Goal: Transaction & Acquisition: Purchase product/service

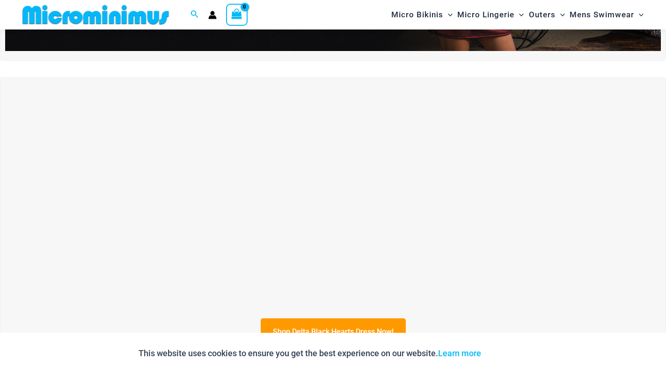
scroll to position [320, 0]
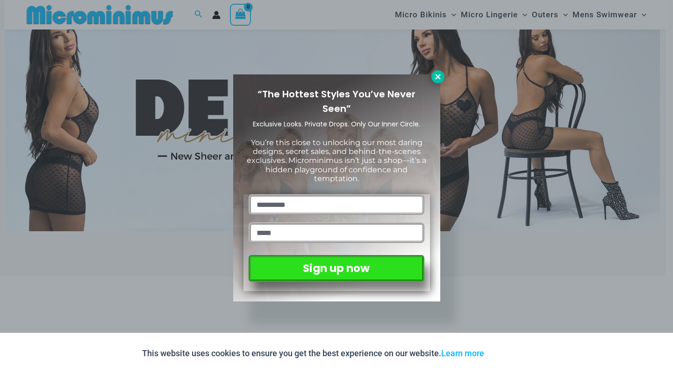
click at [438, 80] on icon at bounding box center [438, 76] width 8 height 8
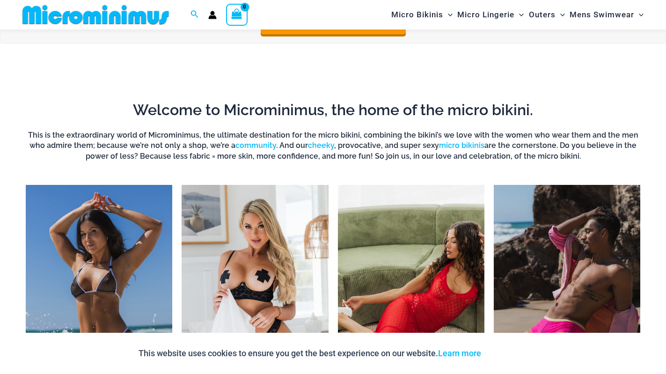
scroll to position [647, 0]
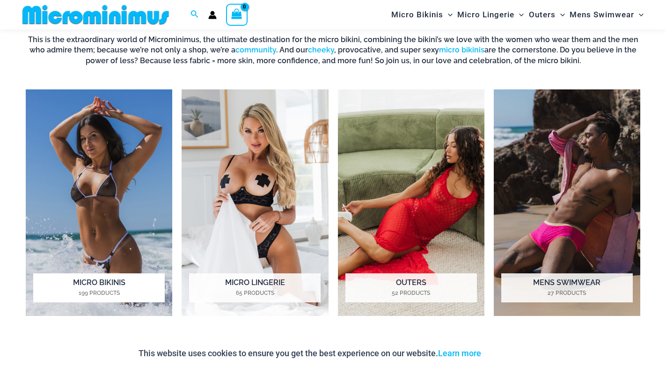
click at [123, 174] on img "Visit product category Micro Bikinis" at bounding box center [99, 202] width 146 height 226
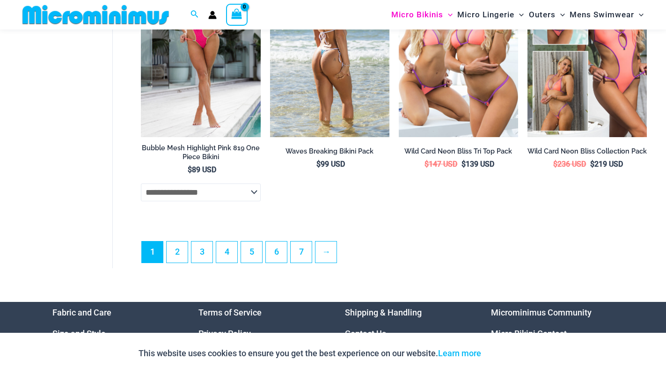
scroll to position [2338, 0]
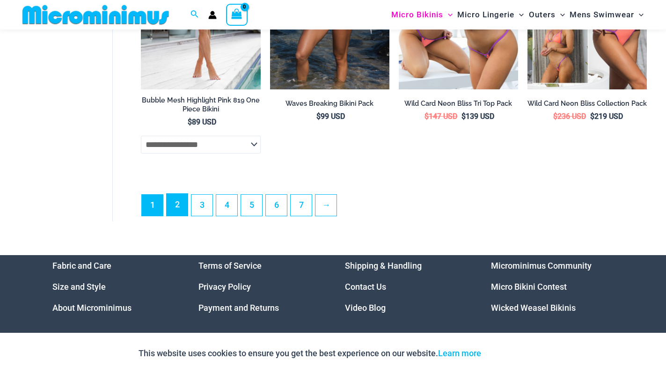
click at [176, 216] on link "2" at bounding box center [176, 205] width 21 height 22
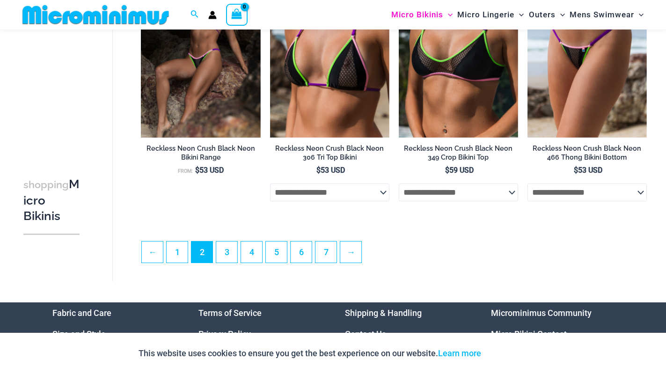
scroll to position [2190, 0]
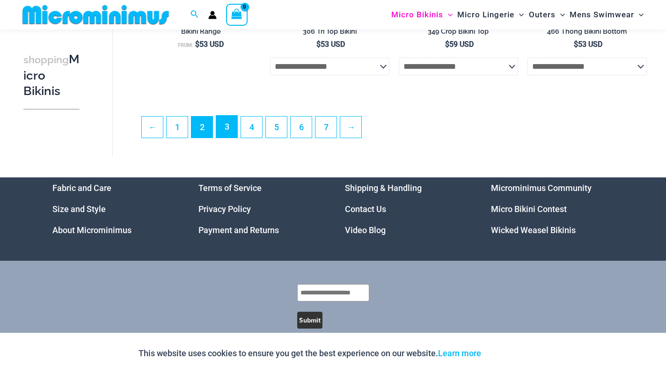
click at [224, 137] on link "3" at bounding box center [226, 127] width 21 height 22
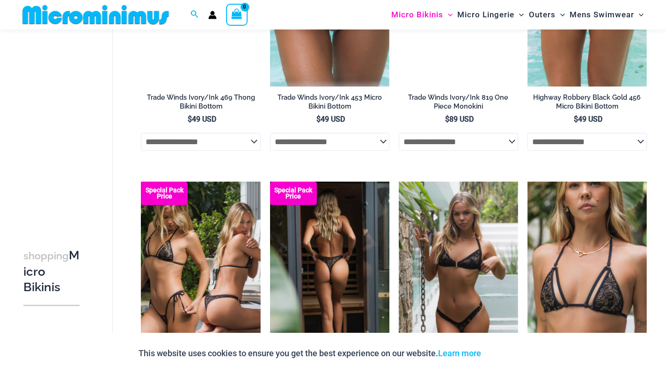
scroll to position [1348, 0]
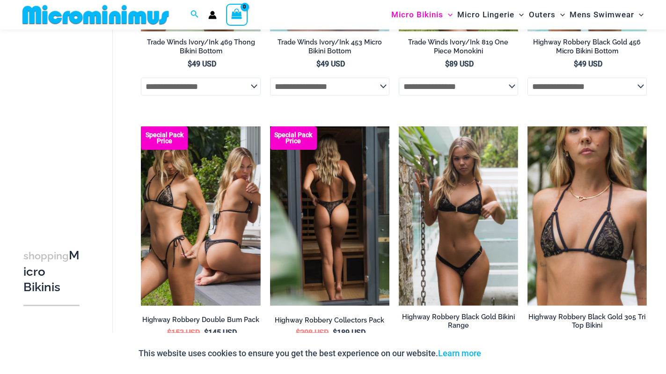
click at [331, 190] on img at bounding box center [329, 215] width 119 height 179
